Goal: Transaction & Acquisition: Purchase product/service

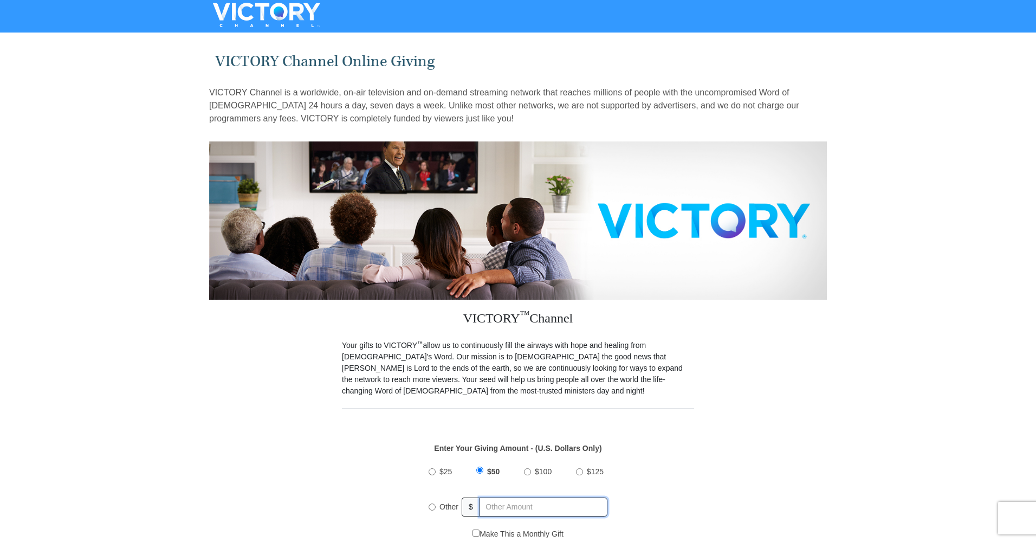
click at [495, 497] on input "text" at bounding box center [544, 506] width 128 height 19
radio input "true"
click at [495, 497] on input "text" at bounding box center [544, 506] width 127 height 19
click at [496, 497] on input "text" at bounding box center [544, 506] width 127 height 19
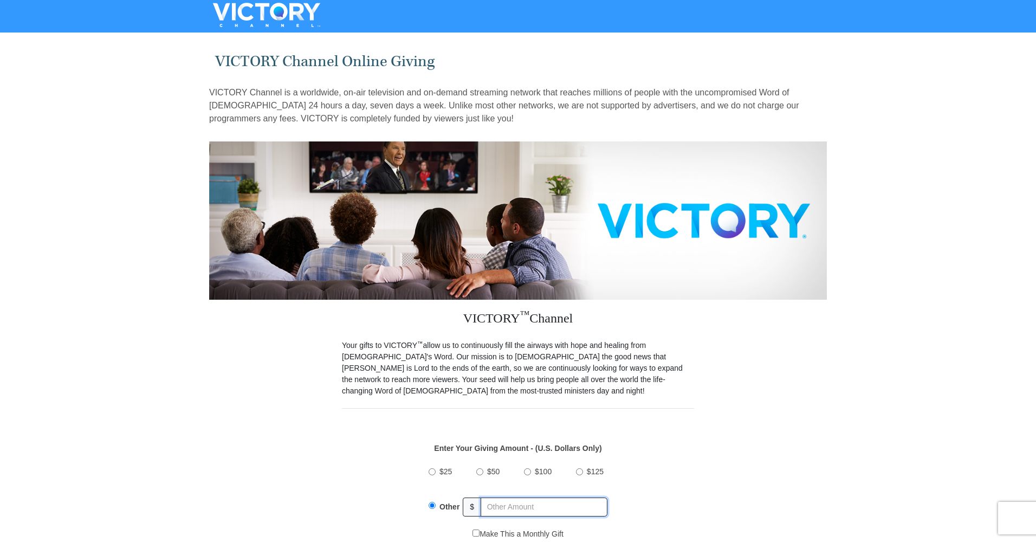
click at [496, 497] on input "text" at bounding box center [544, 506] width 127 height 19
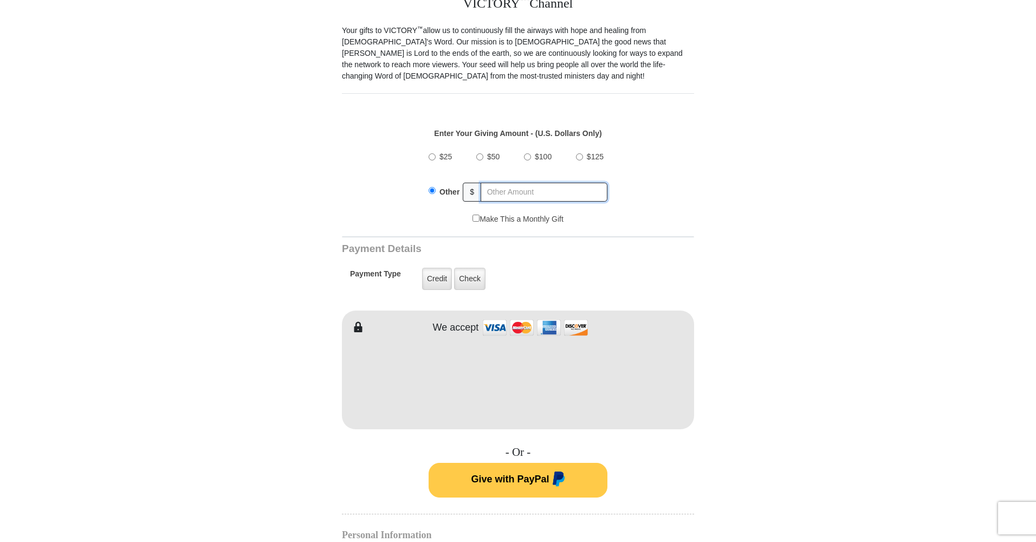
scroll to position [315, 0]
type input "915.00"
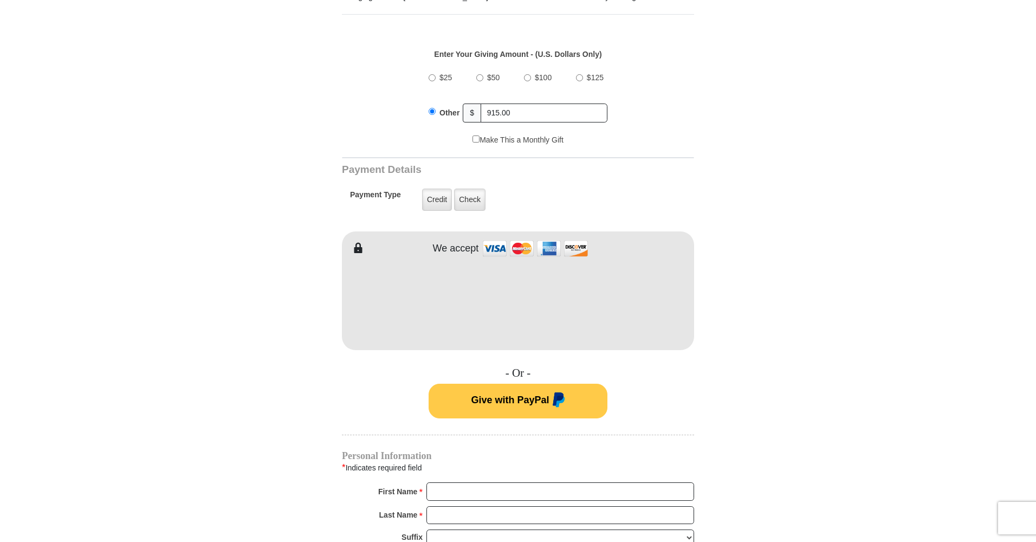
scroll to position [467, 0]
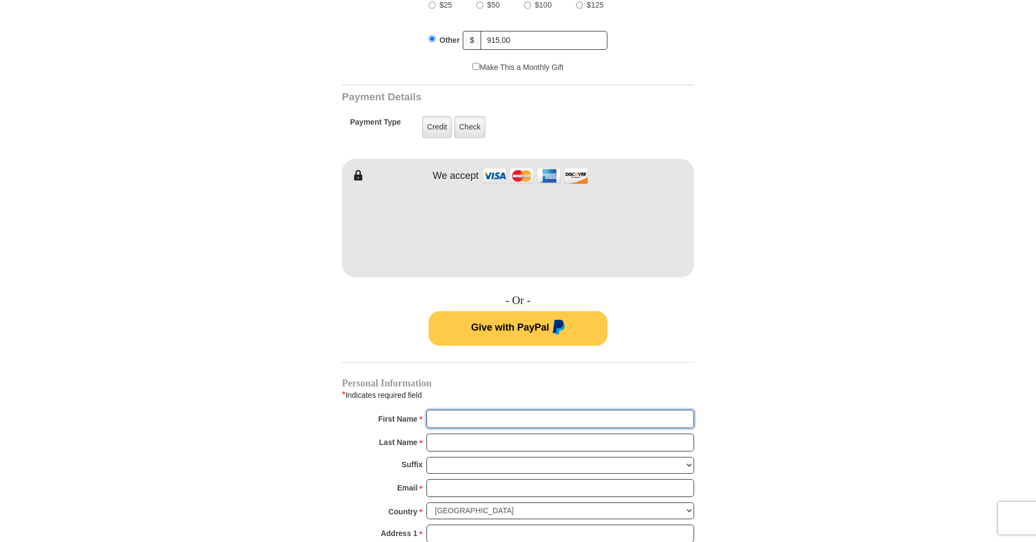
click at [495, 421] on input "First Name *" at bounding box center [560, 419] width 268 height 18
type input "leia"
click at [484, 442] on input "Last Name *" at bounding box center [560, 442] width 268 height 18
type input "[PERSON_NAME]"
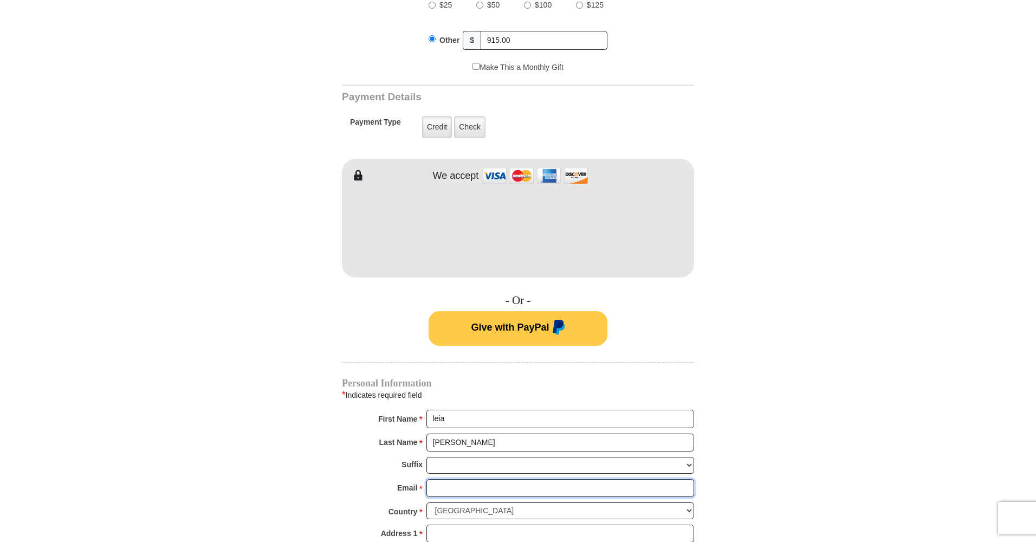
click at [496, 481] on input "Email *" at bounding box center [560, 488] width 268 height 18
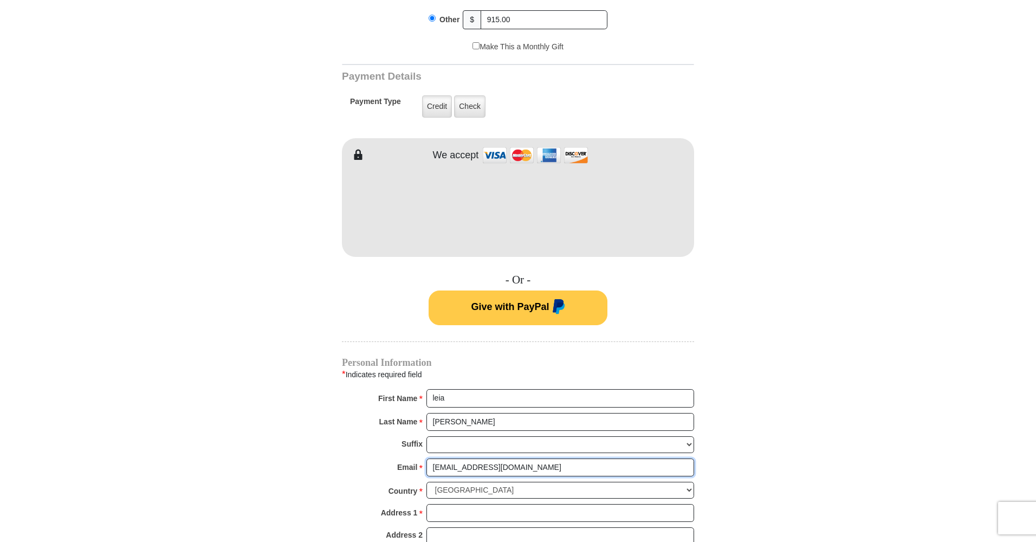
scroll to position [525, 0]
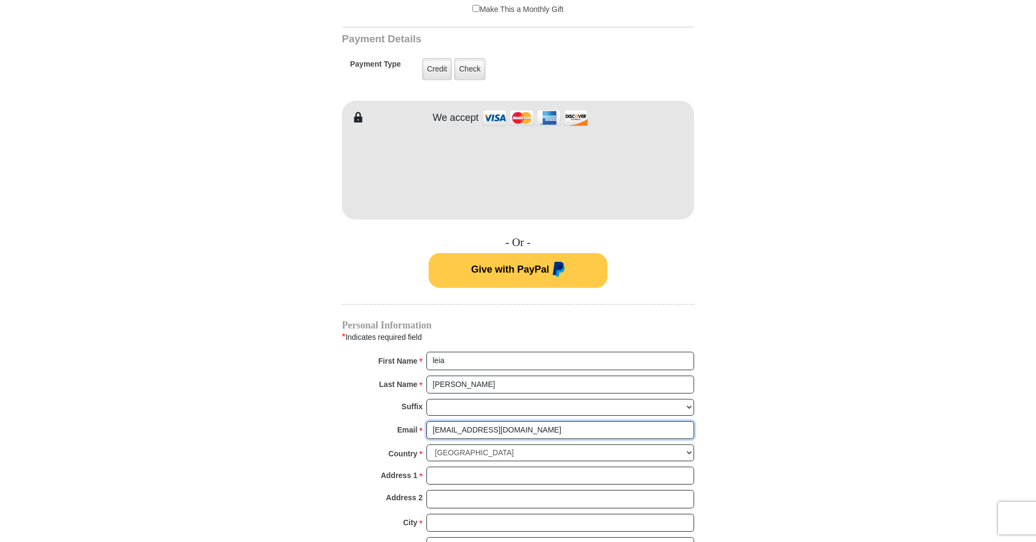
type input "[EMAIL_ADDRESS][DOMAIN_NAME]"
click at [433, 467] on input "Address 1 *" at bounding box center [560, 476] width 268 height 18
type input "14020 echo hill trail"
click at [467, 515] on input "City *" at bounding box center [560, 523] width 268 height 18
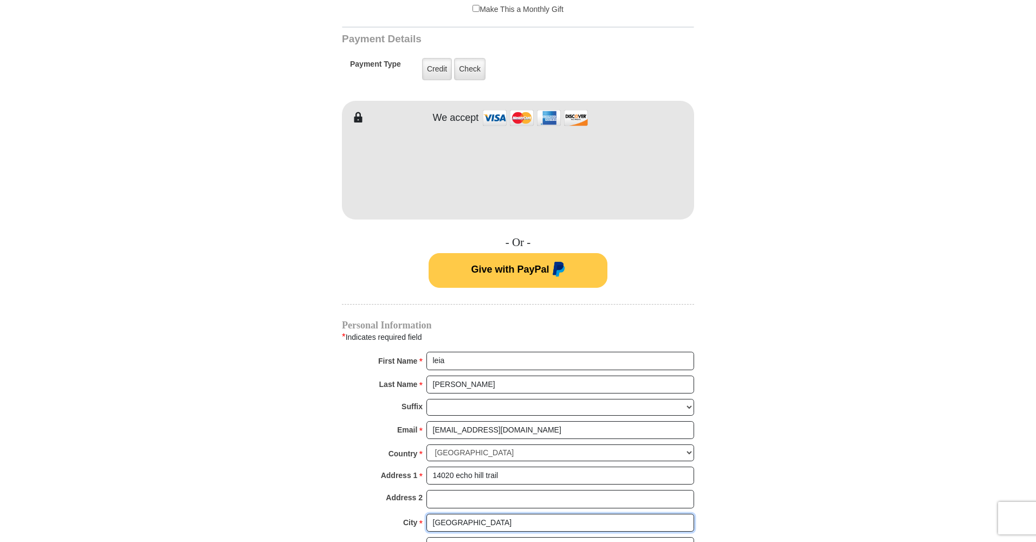
scroll to position [536, 0]
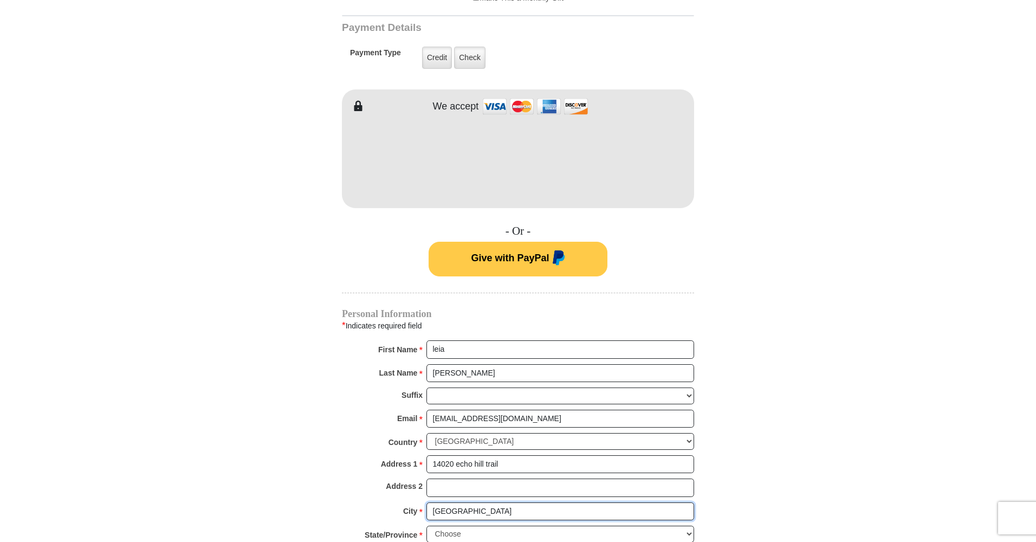
type input "[GEOGRAPHIC_DATA]"
click at [690, 526] on select "Choose [US_STATE] [US_STATE] [US_STATE] [US_STATE] [US_STATE] Armed Forces Amer…" at bounding box center [560, 534] width 268 height 17
select select "KY"
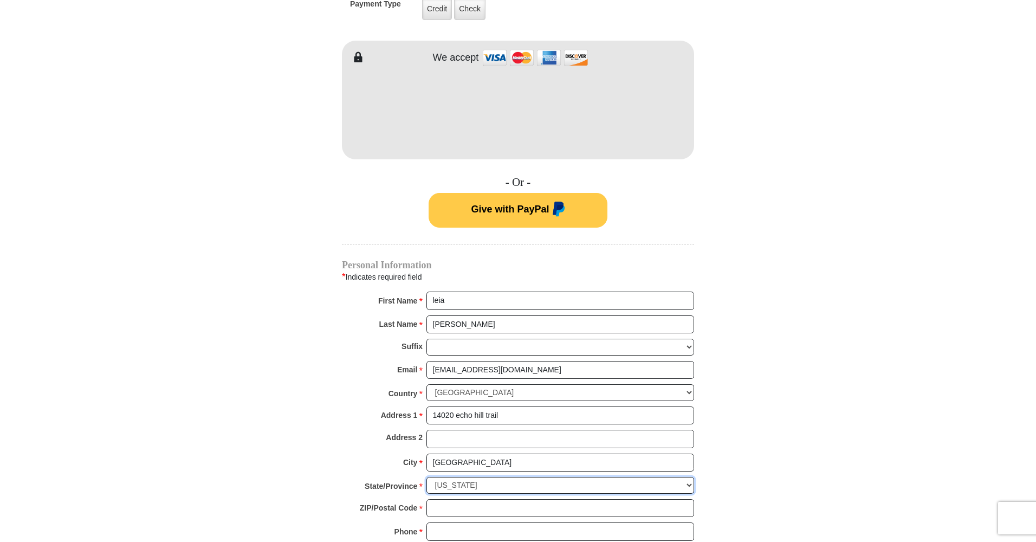
scroll to position [612, 0]
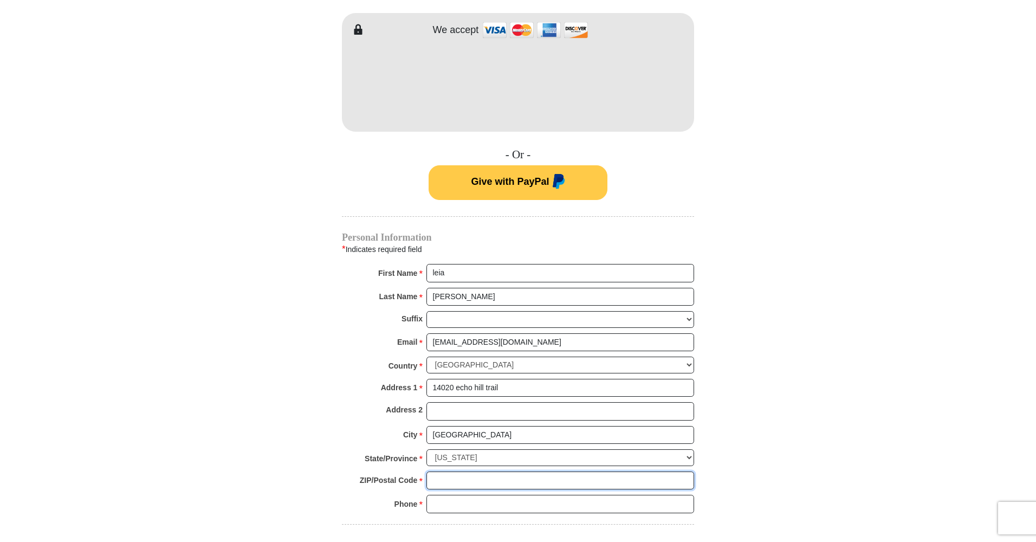
click at [448, 471] on input "ZIP/Postal Code *" at bounding box center [560, 480] width 268 height 18
type input "40299"
click at [458, 495] on input "Phone * *" at bounding box center [560, 504] width 268 height 18
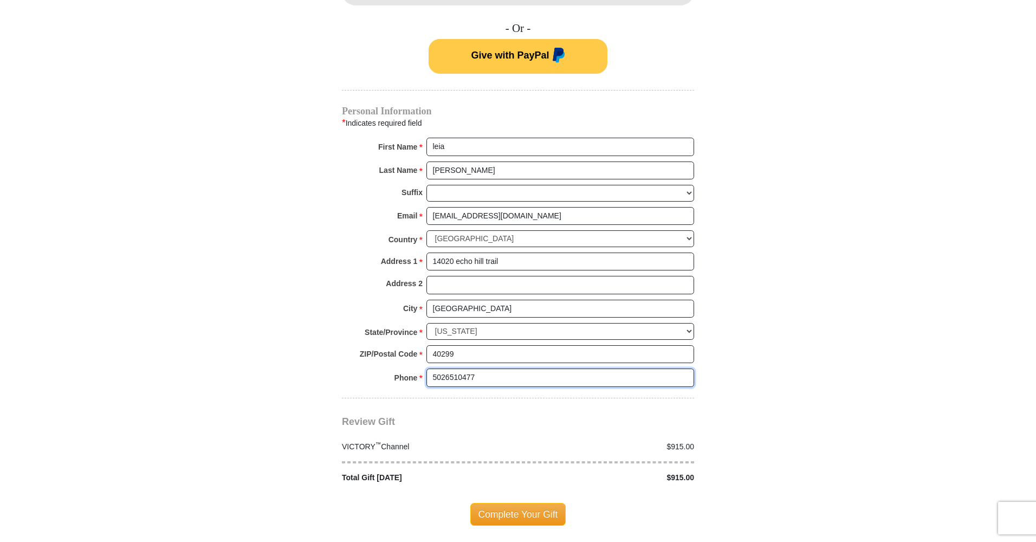
scroll to position [387, 0]
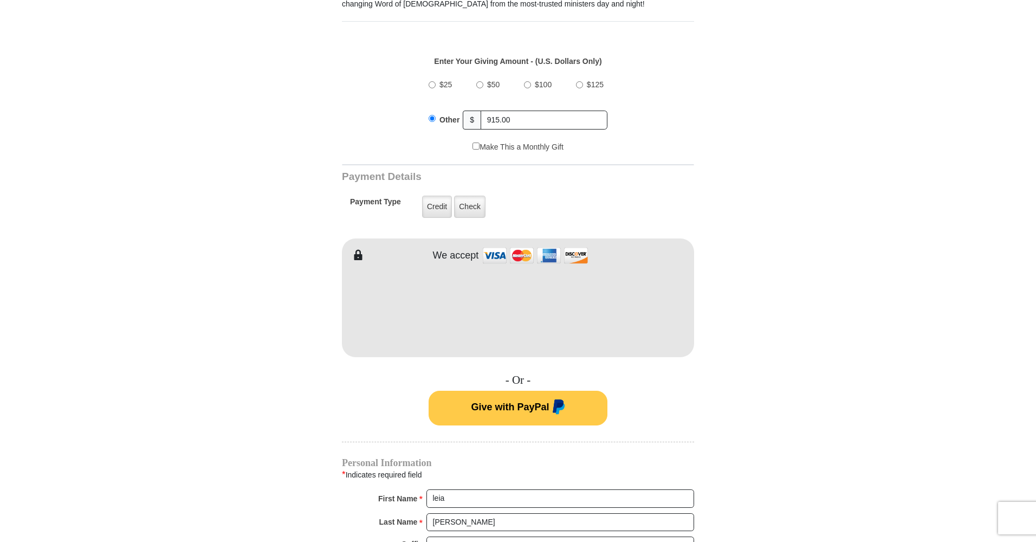
type input "5026510477"
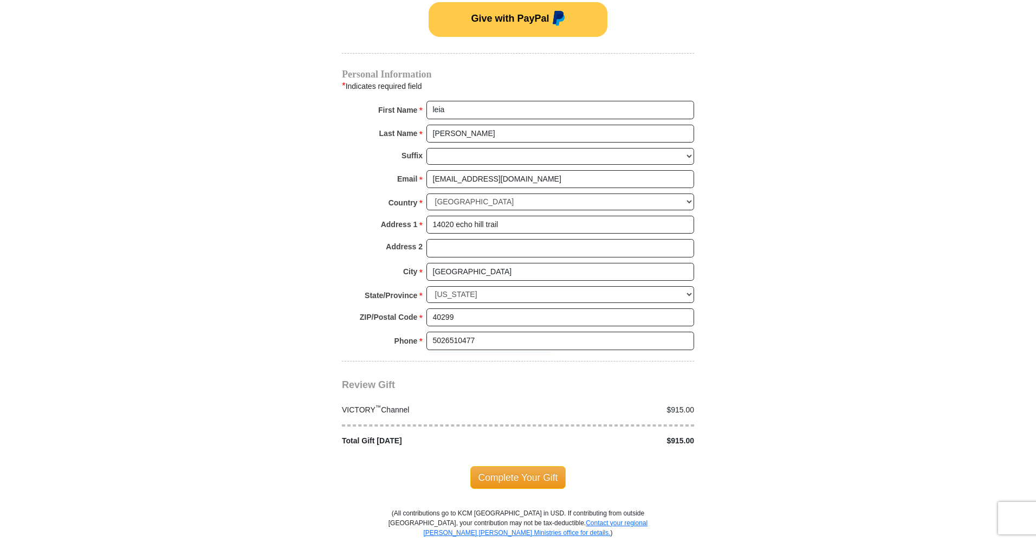
scroll to position [859, 0]
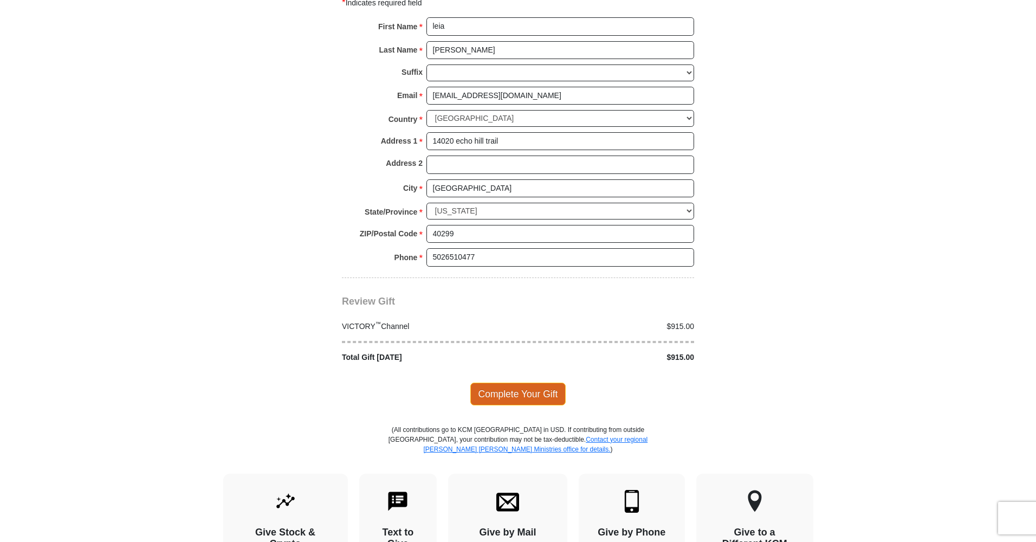
click at [515, 383] on span "Complete Your Gift" at bounding box center [518, 394] width 96 height 23
click at [0, 0] on div at bounding box center [0, 0] width 0 height 0
